Goal: Task Accomplishment & Management: Manage account settings

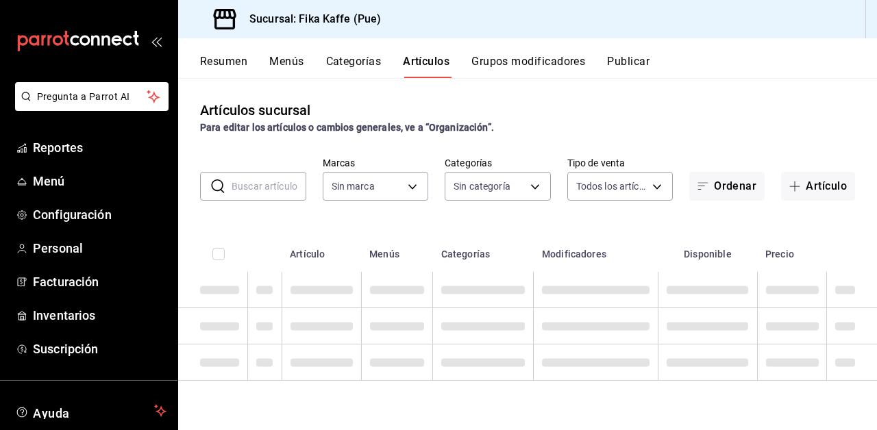
type input "34ad27b6-2ad7-4e09-8c47-bff0ca000e3b"
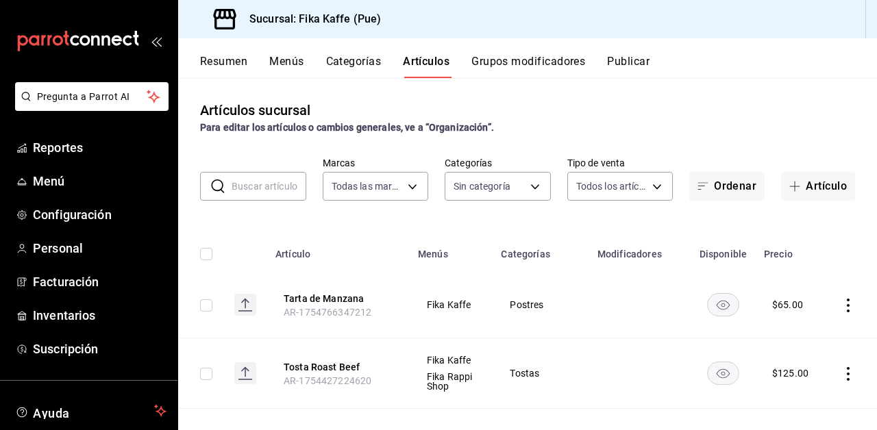
type input "1994366c-f11a-4cbd-94a1-eb9715e73b61,3590a760-77bb-4674-8d3f-47f28e8156f8,11cd4…"
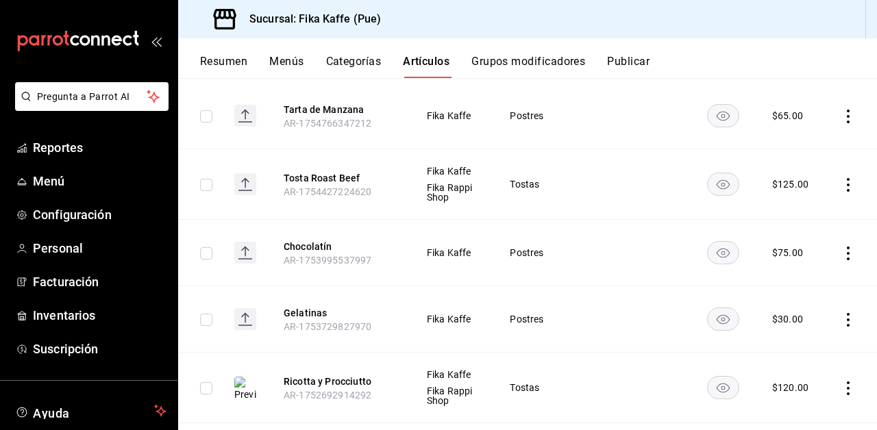
scroll to position [188, 0]
click at [332, 185] on button "Tosta Roast Beef" at bounding box center [339, 180] width 110 height 14
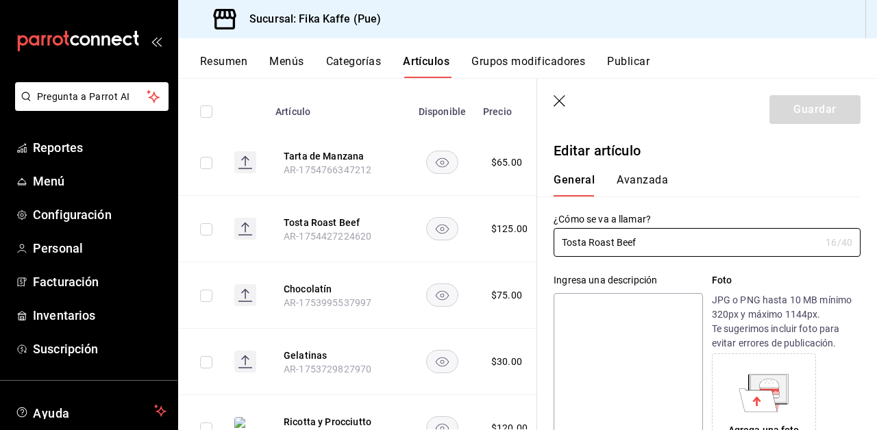
type input "$125.00"
type input "E48"
type input "90101500"
radio input "true"
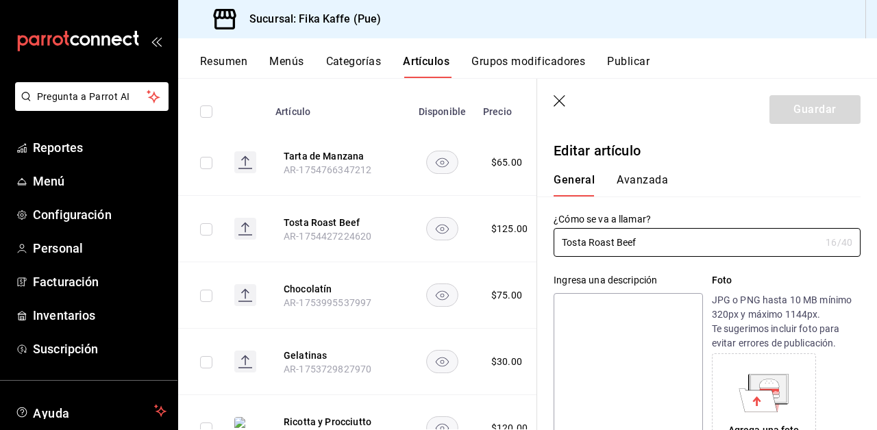
type input "8f25b48c-12f7-48cb-8c78-353c7778d7d2"
click at [640, 182] on button "Avanzada" at bounding box center [642, 184] width 51 height 23
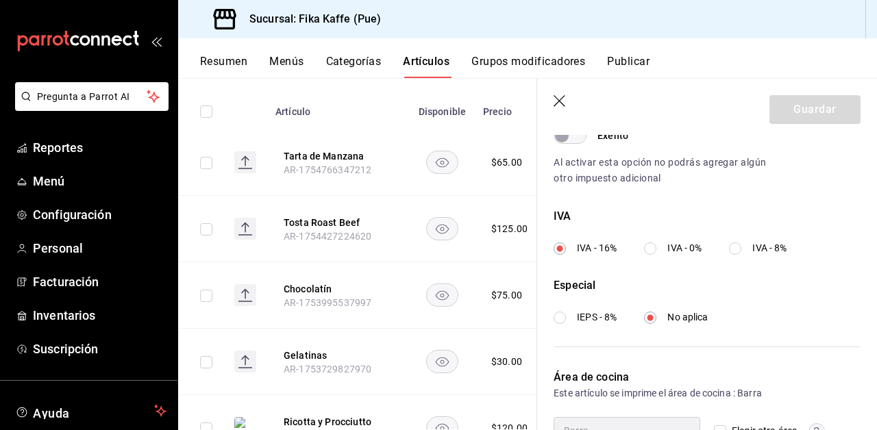
scroll to position [85, 0]
click at [723, 426] on input "Elegir otra área" at bounding box center [720, 432] width 12 height 12
checkbox input "true"
click at [683, 424] on body "Pregunta a Parrot AI Reportes Menú Configuración Personal Facturación Inventari…" at bounding box center [438, 215] width 877 height 430
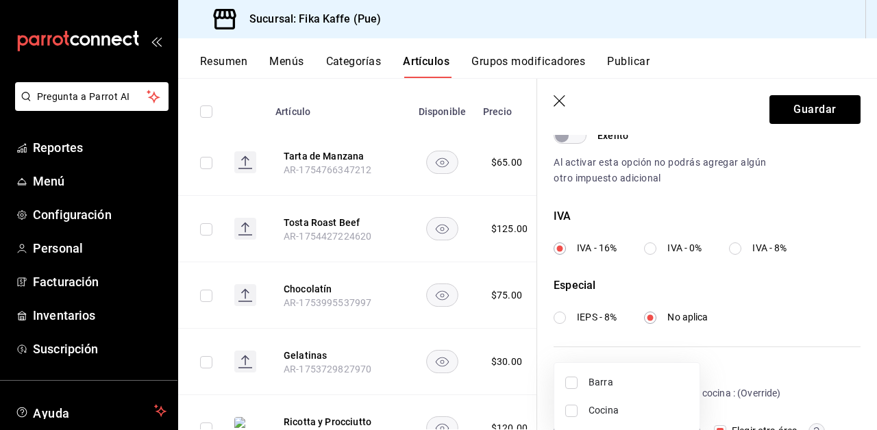
click at [574, 415] on input "checkbox" at bounding box center [571, 411] width 12 height 12
checkbox input "true"
type input "9ae61828-0be7-41a4-8a81-dd9597a1c039"
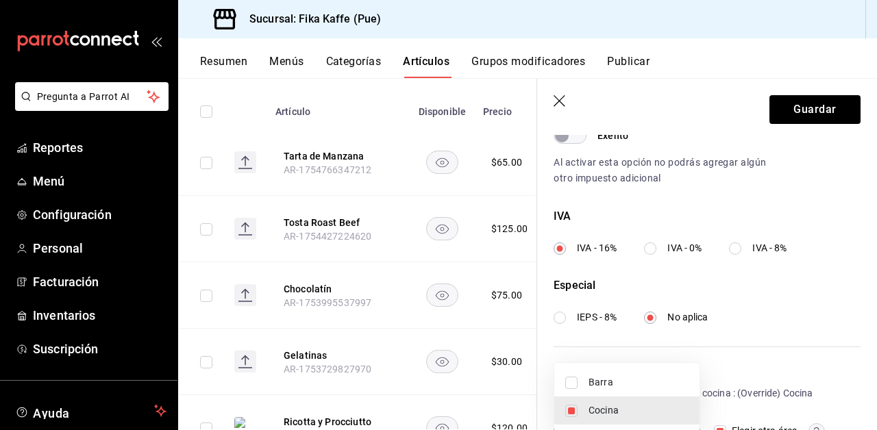
click at [821, 110] on div at bounding box center [438, 215] width 877 height 430
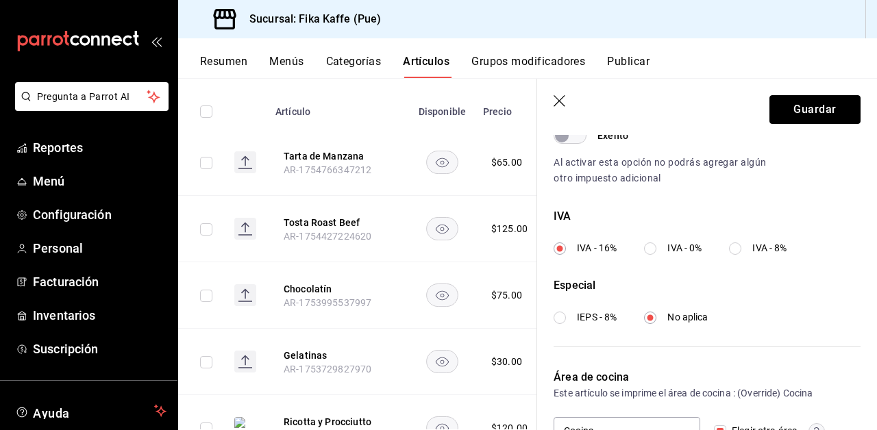
click at [821, 110] on button "Guardar" at bounding box center [815, 109] width 91 height 29
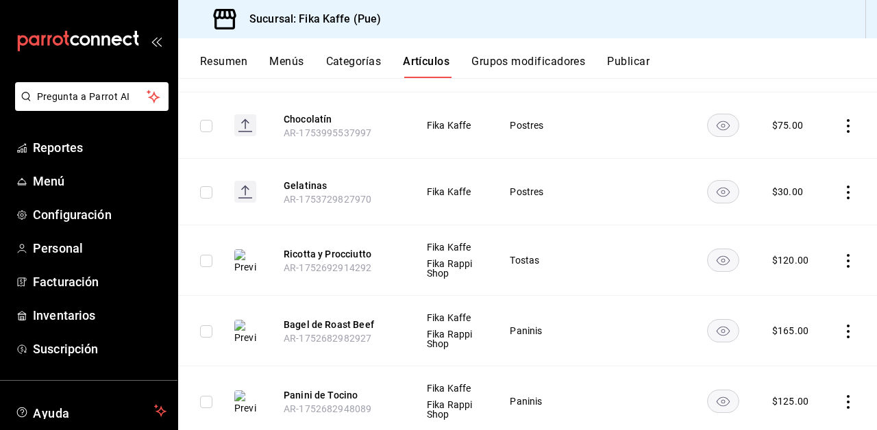
scroll to position [316, 0]
click at [345, 248] on button "Ricotta y Procciutto" at bounding box center [339, 255] width 110 height 14
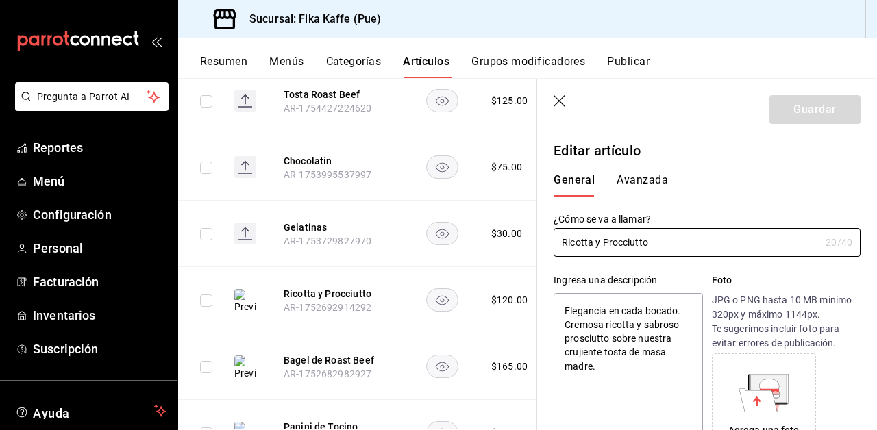
type textarea "x"
type input "$120.00"
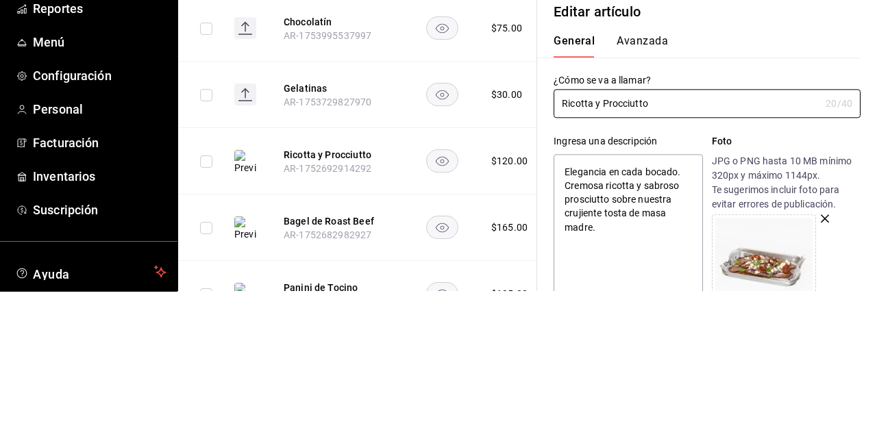
type textarea "x"
click at [649, 187] on button "Avanzada" at bounding box center [642, 184] width 51 height 23
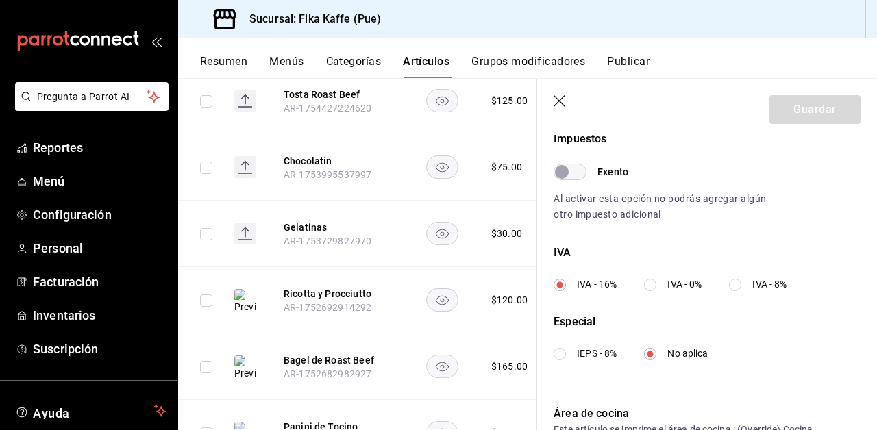
scroll to position [457, 0]
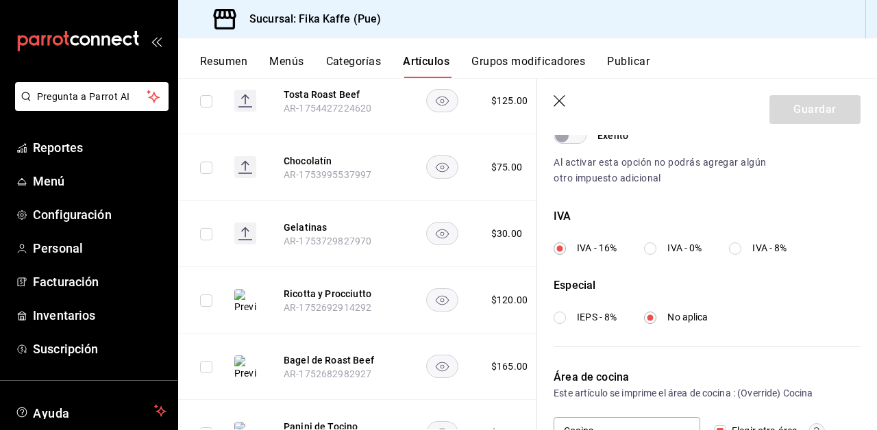
click at [558, 107] on icon "button" at bounding box center [561, 102] width 14 height 14
